Goal: Complete application form

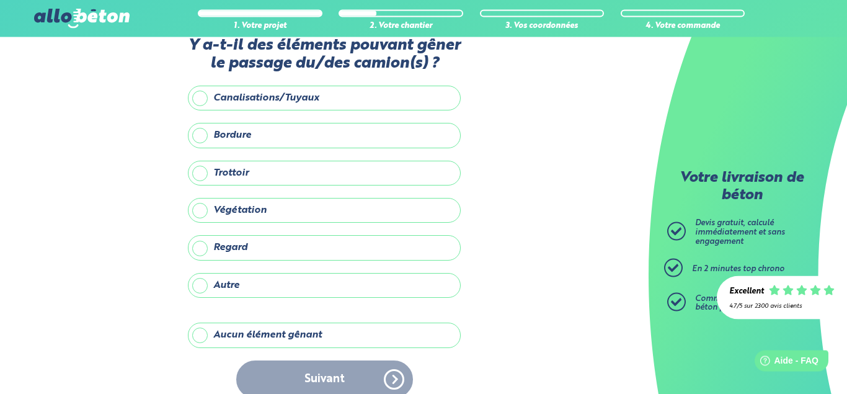
scroll to position [45, 0]
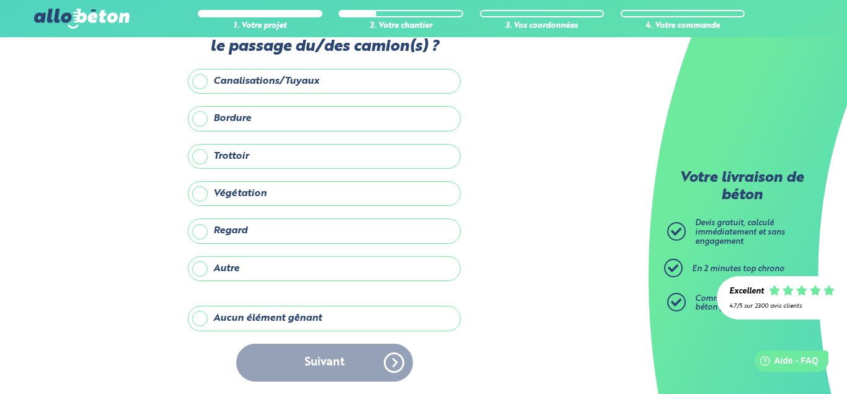
click at [202, 320] on label "Aucun élément gênant" at bounding box center [324, 318] width 273 height 25
click at [0, 0] on input "Aucun élément gênant" at bounding box center [0, 0] width 0 height 0
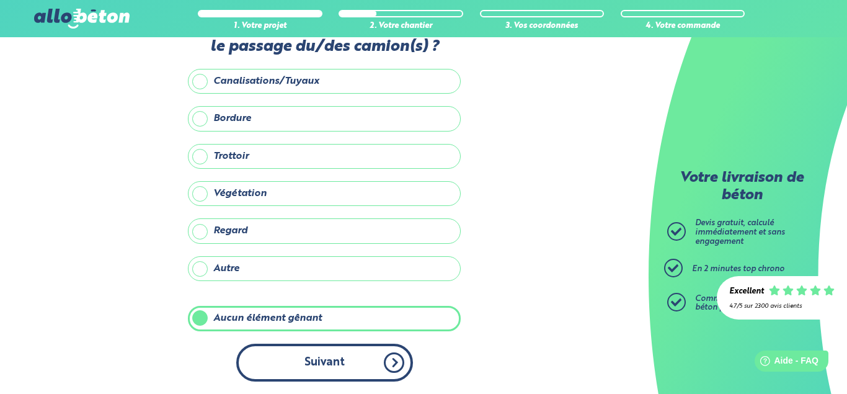
click at [322, 364] on button "Suivant" at bounding box center [324, 363] width 177 height 38
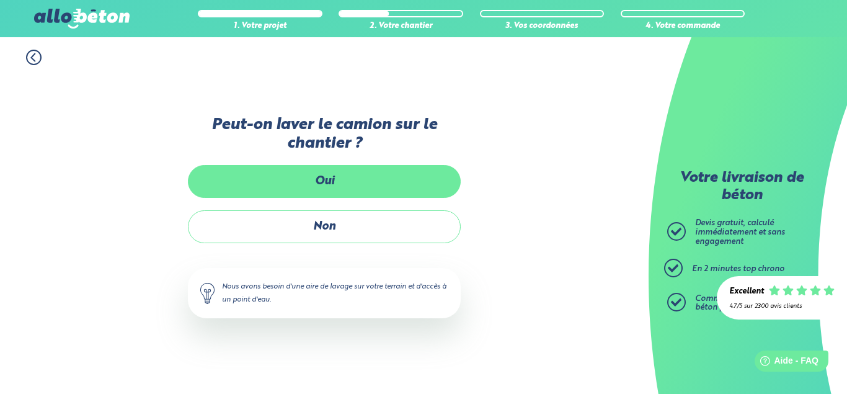
click at [324, 175] on label "Oui" at bounding box center [324, 181] width 273 height 33
click at [0, 0] on input "Oui" at bounding box center [0, 0] width 0 height 0
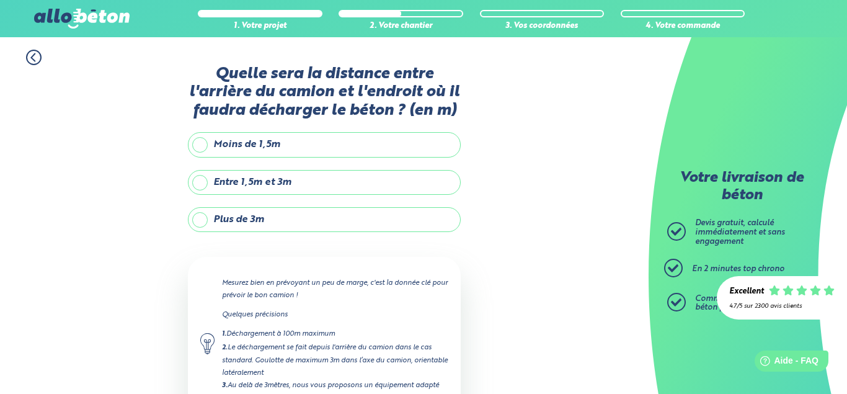
click at [202, 184] on label "Entre 1,5m et 3m" at bounding box center [324, 182] width 273 height 25
click at [0, 0] on input "Entre 1,5m et 3m" at bounding box center [0, 0] width 0 height 0
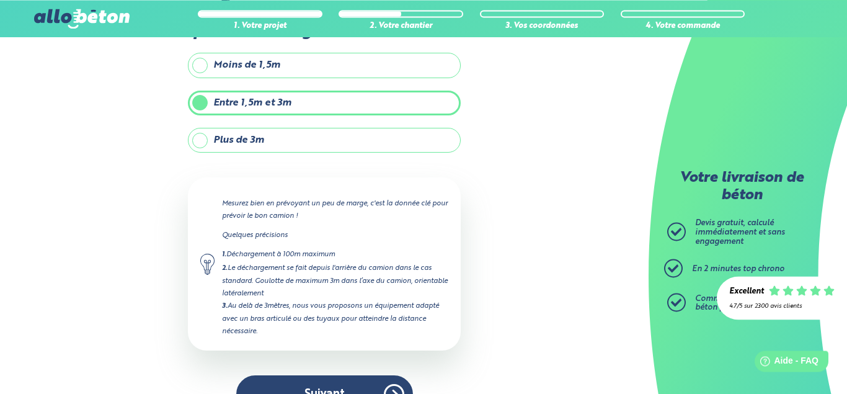
scroll to position [110, 0]
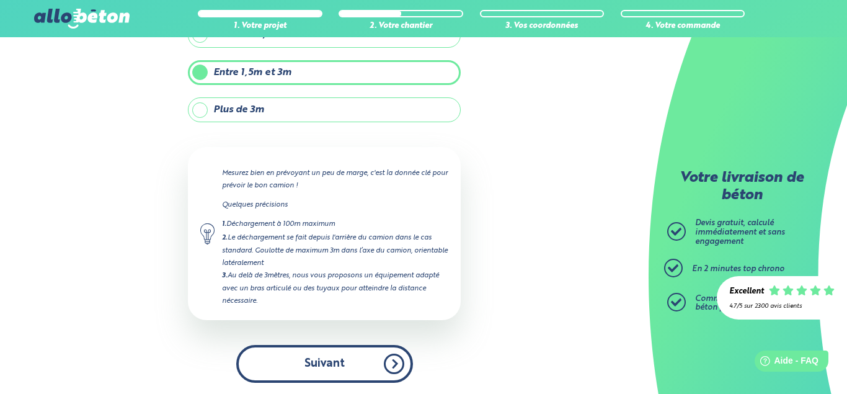
click at [357, 365] on button "Suivant" at bounding box center [324, 364] width 177 height 38
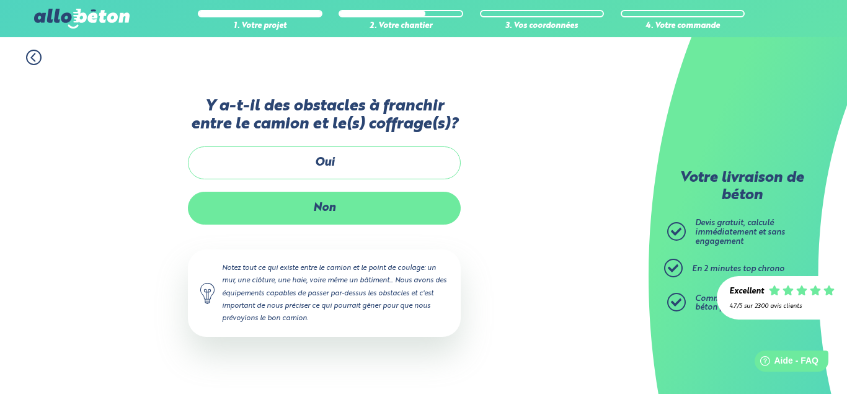
click at [341, 206] on label "Non" at bounding box center [324, 208] width 273 height 33
click at [0, 0] on input "Non" at bounding box center [0, 0] width 0 height 0
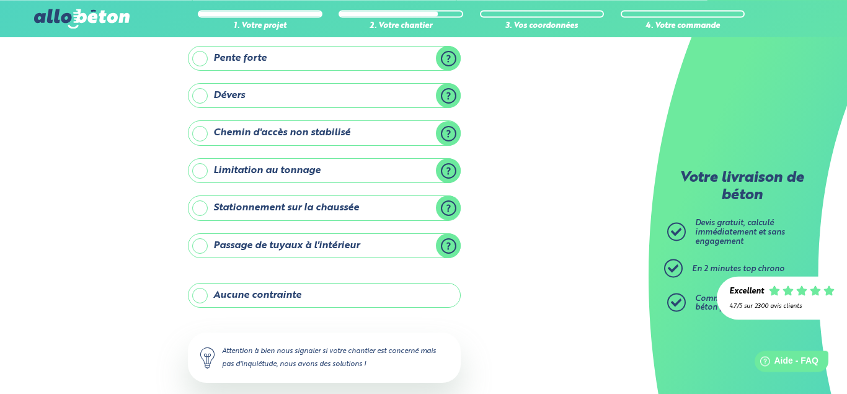
scroll to position [127, 0]
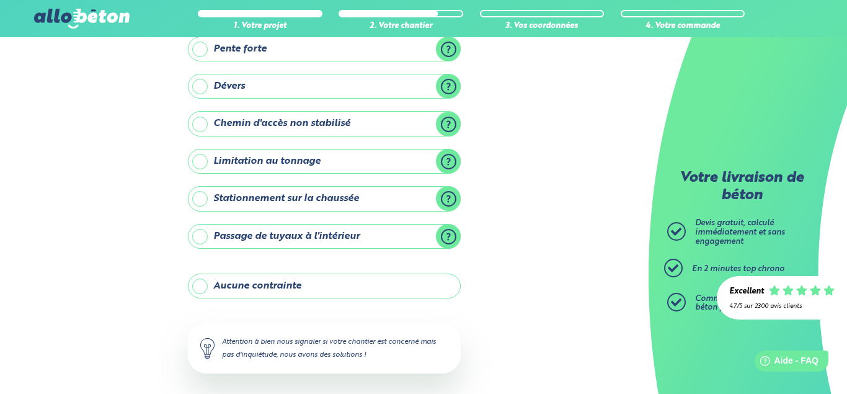
click at [197, 285] on label "Aucune contrainte" at bounding box center [324, 285] width 273 height 25
click at [0, 0] on input "Aucune contrainte" at bounding box center [0, 0] width 0 height 0
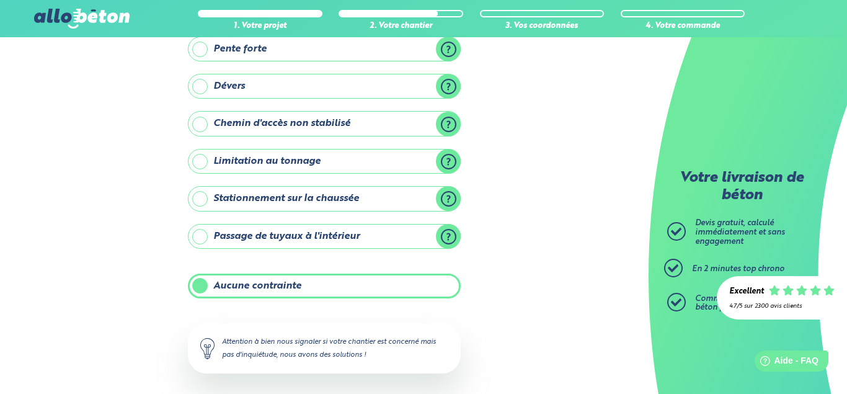
scroll to position [181, 0]
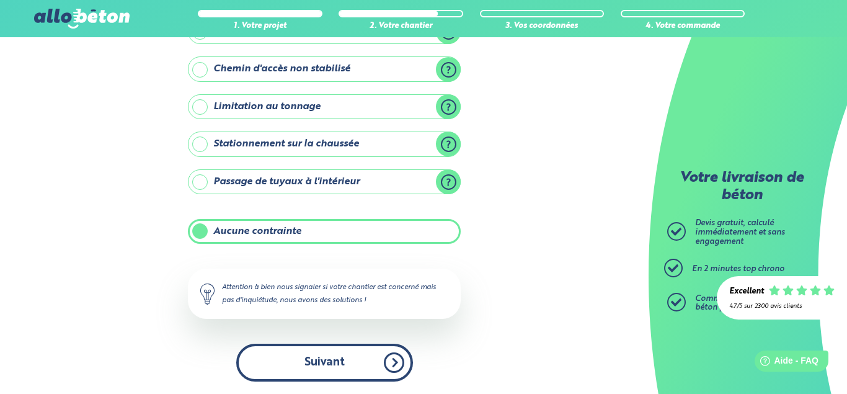
click at [384, 360] on button "Suivant" at bounding box center [324, 363] width 177 height 38
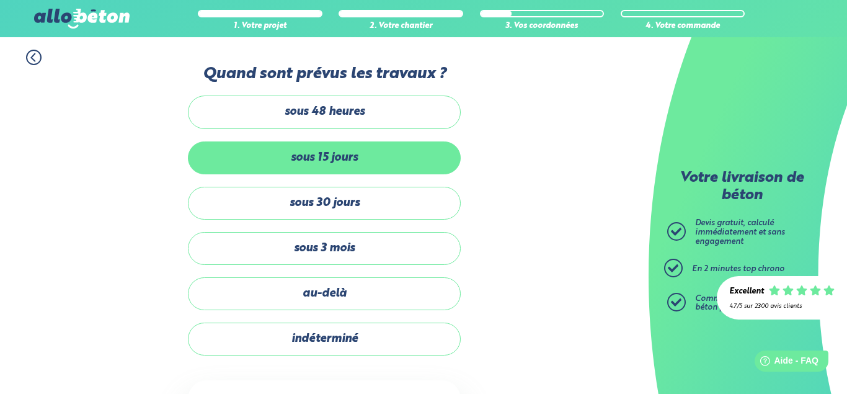
click at [368, 159] on label "sous 15 jours" at bounding box center [324, 157] width 273 height 33
click at [0, 0] on input "sous 15 jours" at bounding box center [0, 0] width 0 height 0
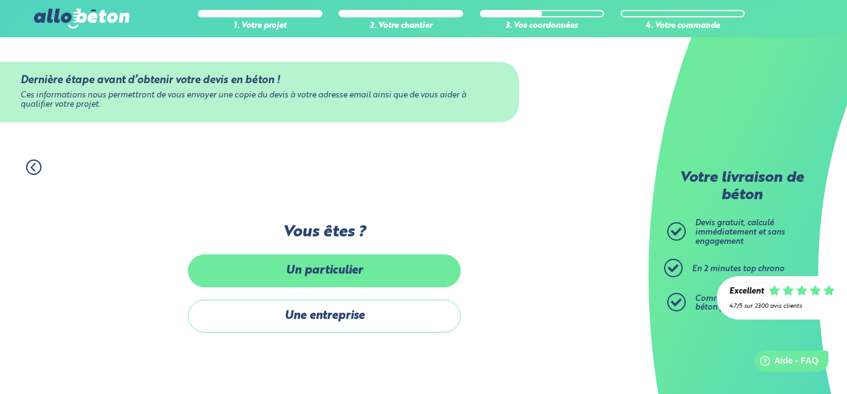
click at [345, 277] on label "Un particulier" at bounding box center [324, 270] width 273 height 33
click at [0, 0] on input "Un particulier" at bounding box center [0, 0] width 0 height 0
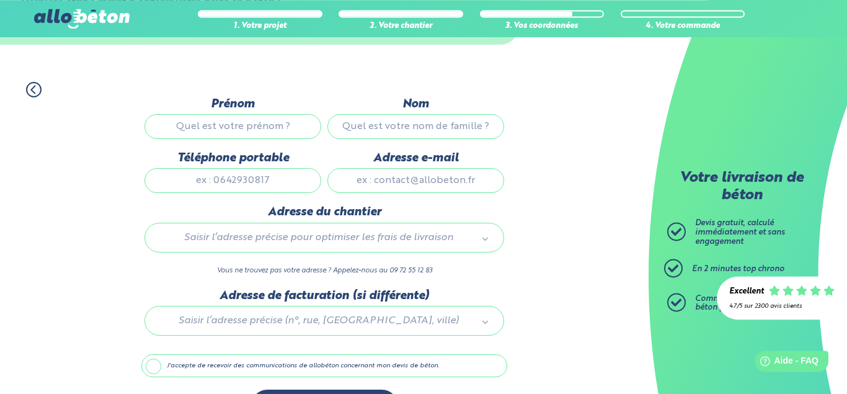
scroll to position [123, 0]
